Goal: Task Accomplishment & Management: Manage account settings

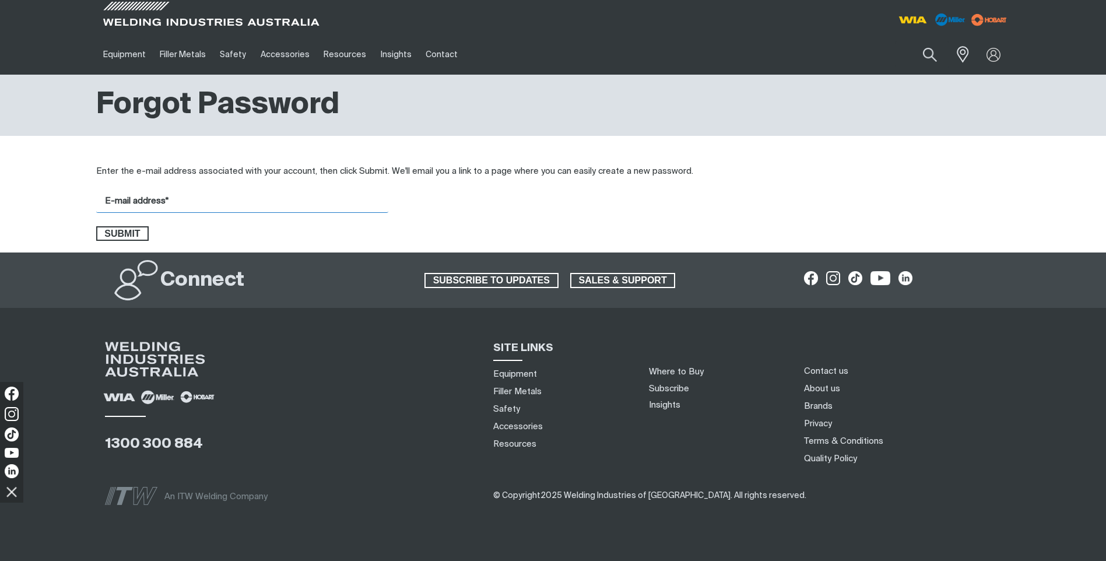
click at [120, 195] on input "E-mail address*" at bounding box center [242, 201] width 292 height 23
type input "[EMAIL_ADDRESS][DOMAIN_NAME]"
click at [132, 233] on span "Submit" at bounding box center [122, 233] width 51 height 15
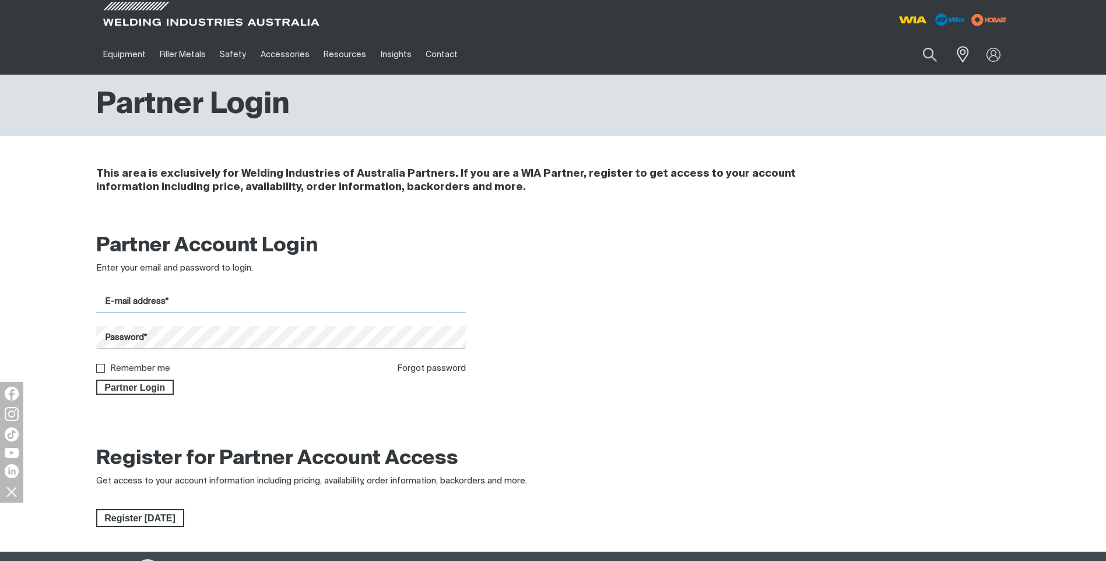
click at [120, 303] on input "E-mail address*" at bounding box center [281, 301] width 370 height 23
type input "[EMAIL_ADDRESS][DOMAIN_NAME]"
click at [73, 370] on div "Partner Account Login Enter your email and password to login. E-mail address* […" at bounding box center [553, 318] width 1106 height 184
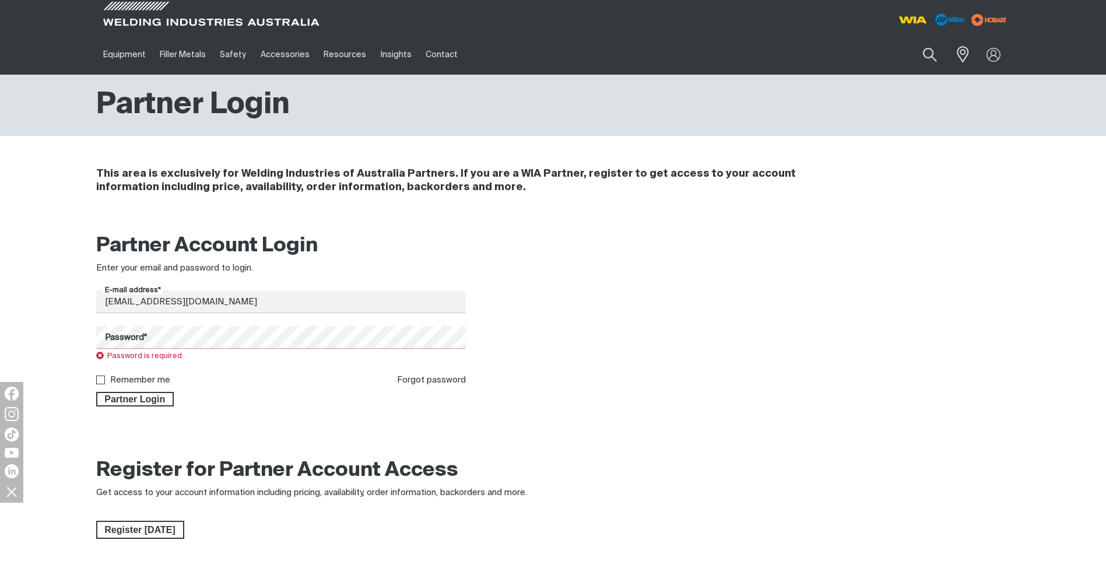
click at [346, 401] on div "Partner Login" at bounding box center [281, 397] width 370 height 20
